Goal: Task Accomplishment & Management: Use online tool/utility

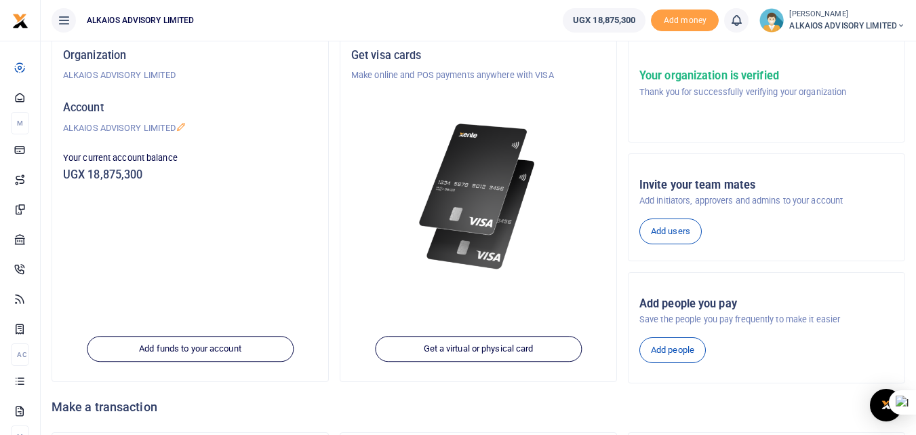
scroll to position [80, 0]
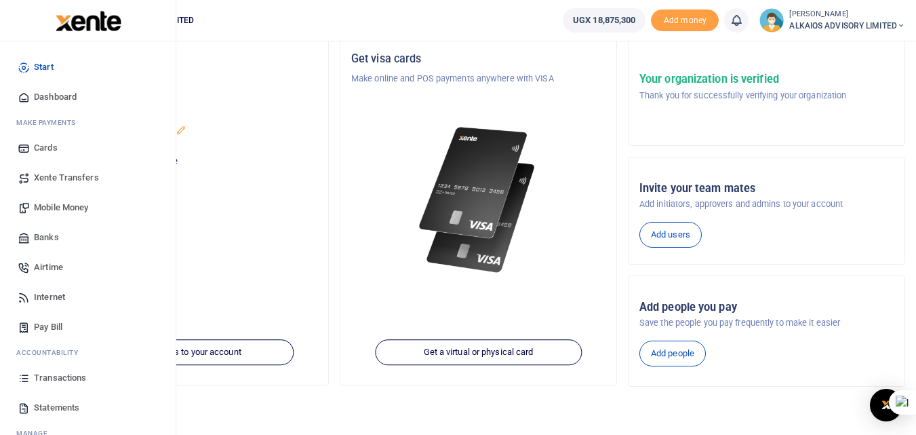
click at [54, 374] on span "Transactions" at bounding box center [60, 378] width 52 height 14
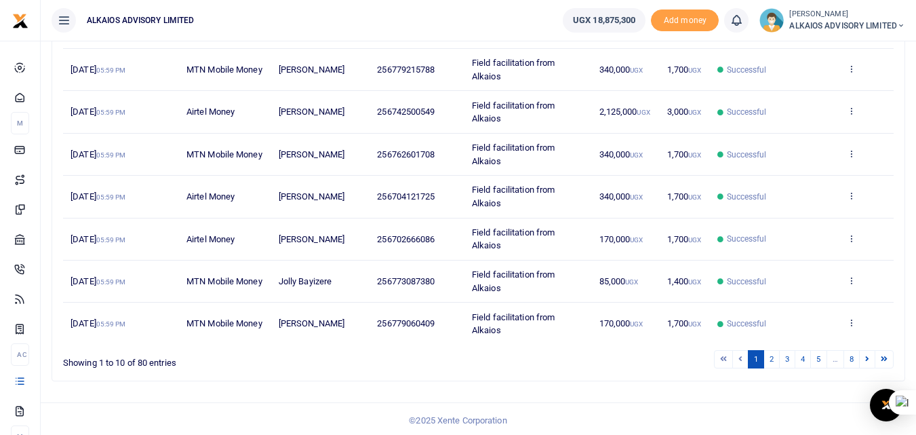
scroll to position [324, 0]
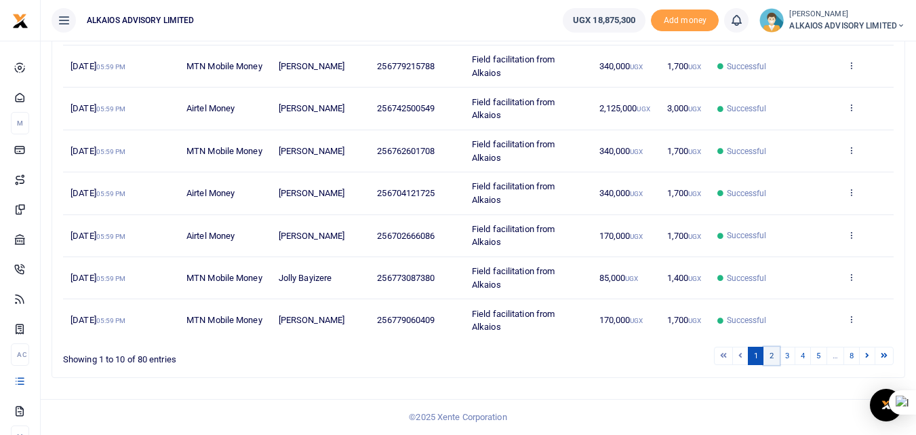
click at [772, 363] on link "2" at bounding box center [771, 355] width 16 height 18
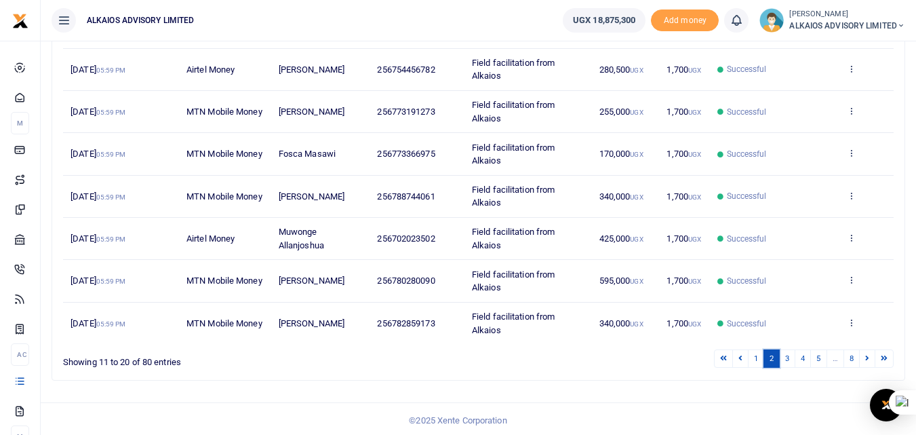
scroll to position [334, 0]
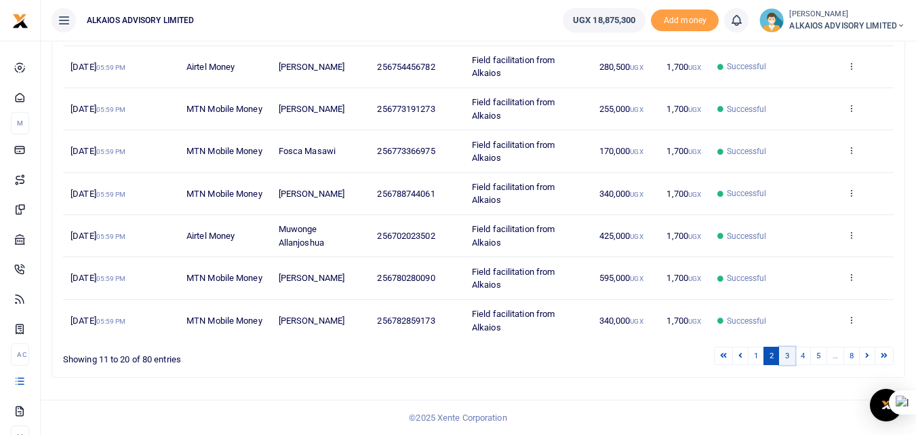
click at [791, 355] on link "3" at bounding box center [787, 355] width 16 height 18
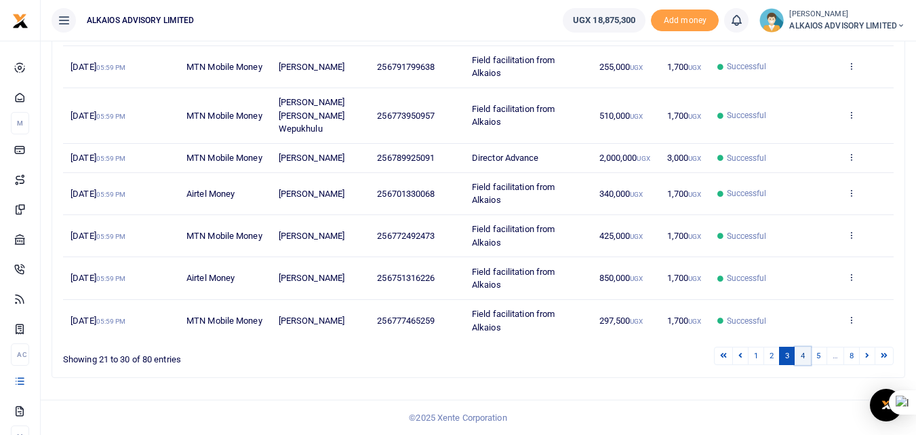
click at [803, 357] on link "4" at bounding box center [803, 355] width 16 height 18
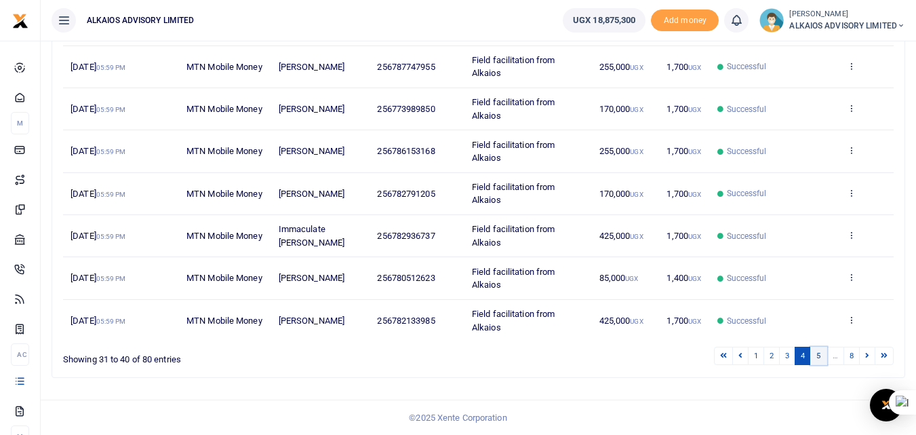
click at [822, 357] on link "5" at bounding box center [818, 355] width 16 height 18
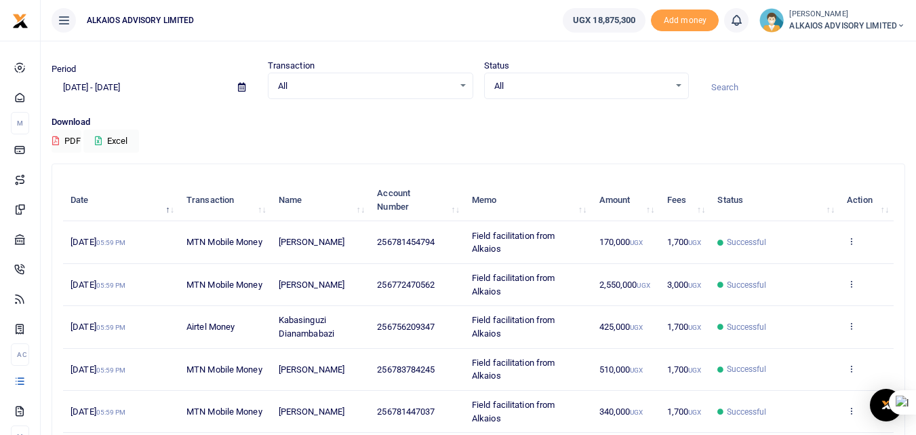
scroll to position [0, 0]
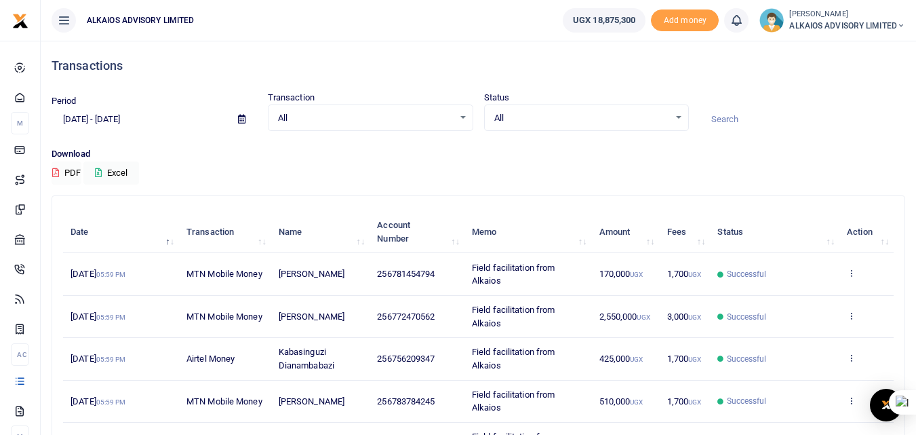
click at [70, 175] on button "PDF" at bounding box center [67, 172] width 30 height 23
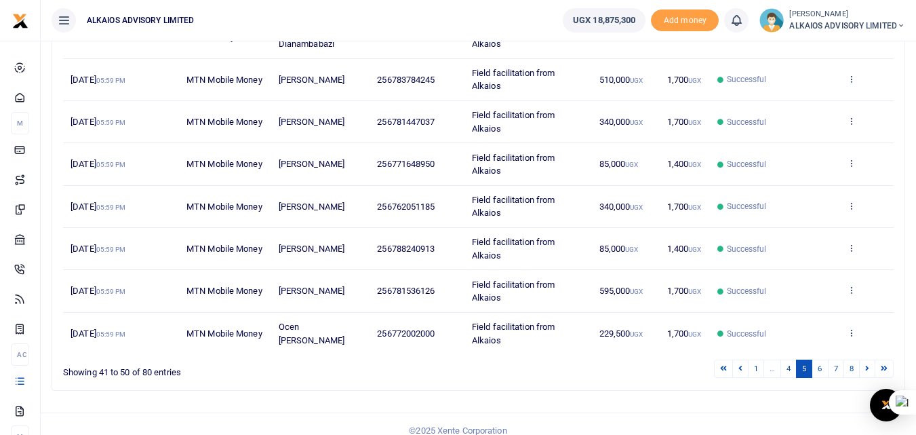
scroll to position [334, 0]
